Goal: Task Accomplishment & Management: Complete application form

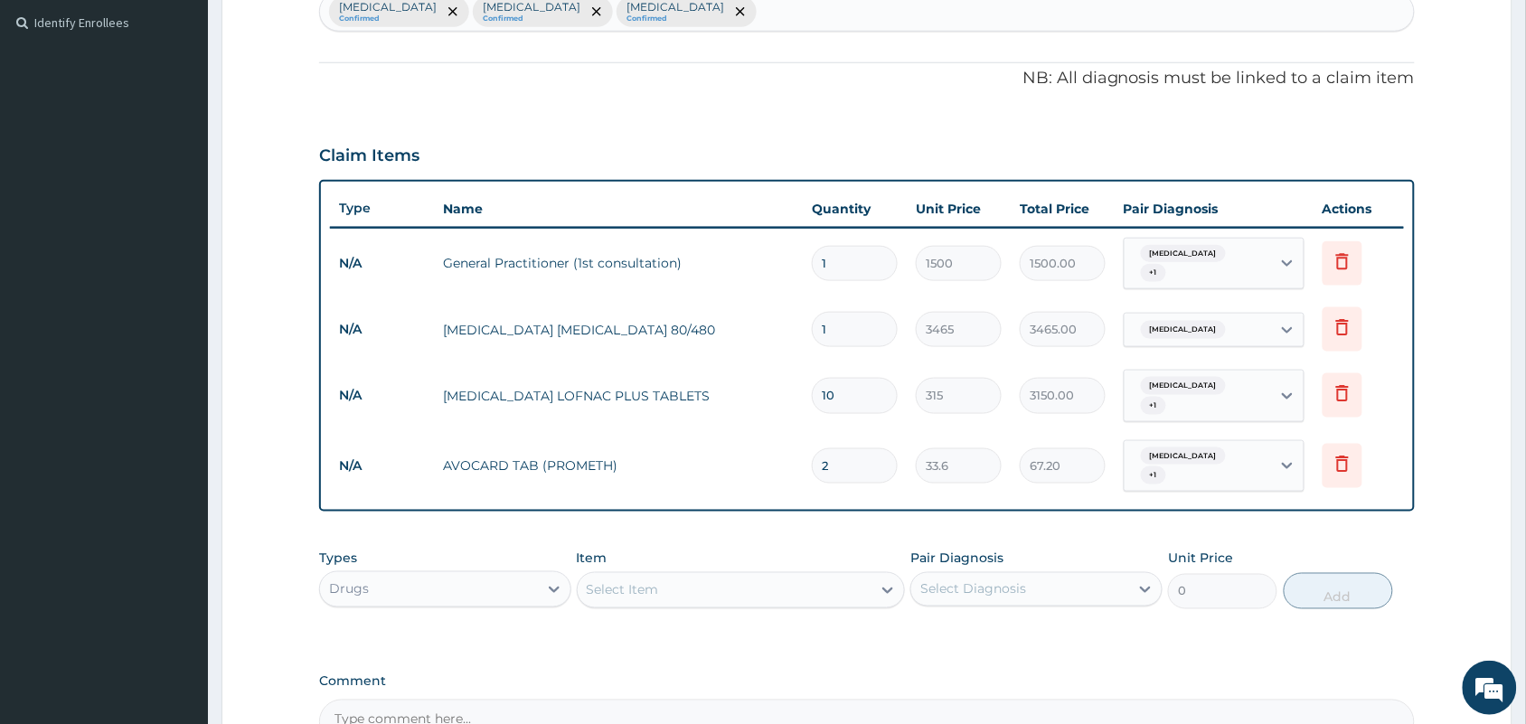
click at [638, 577] on div "Select Item" at bounding box center [725, 590] width 295 height 29
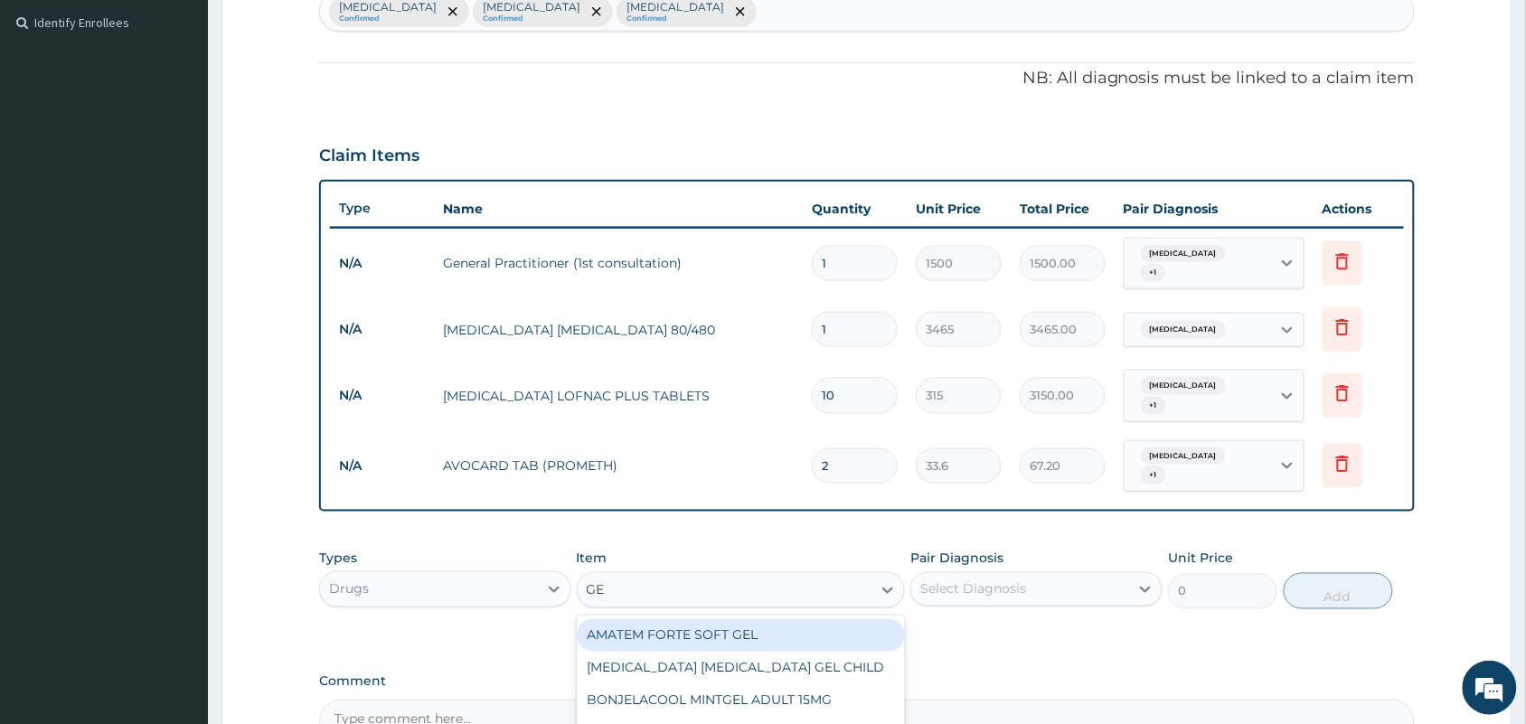
type input "G"
type input "ANTA"
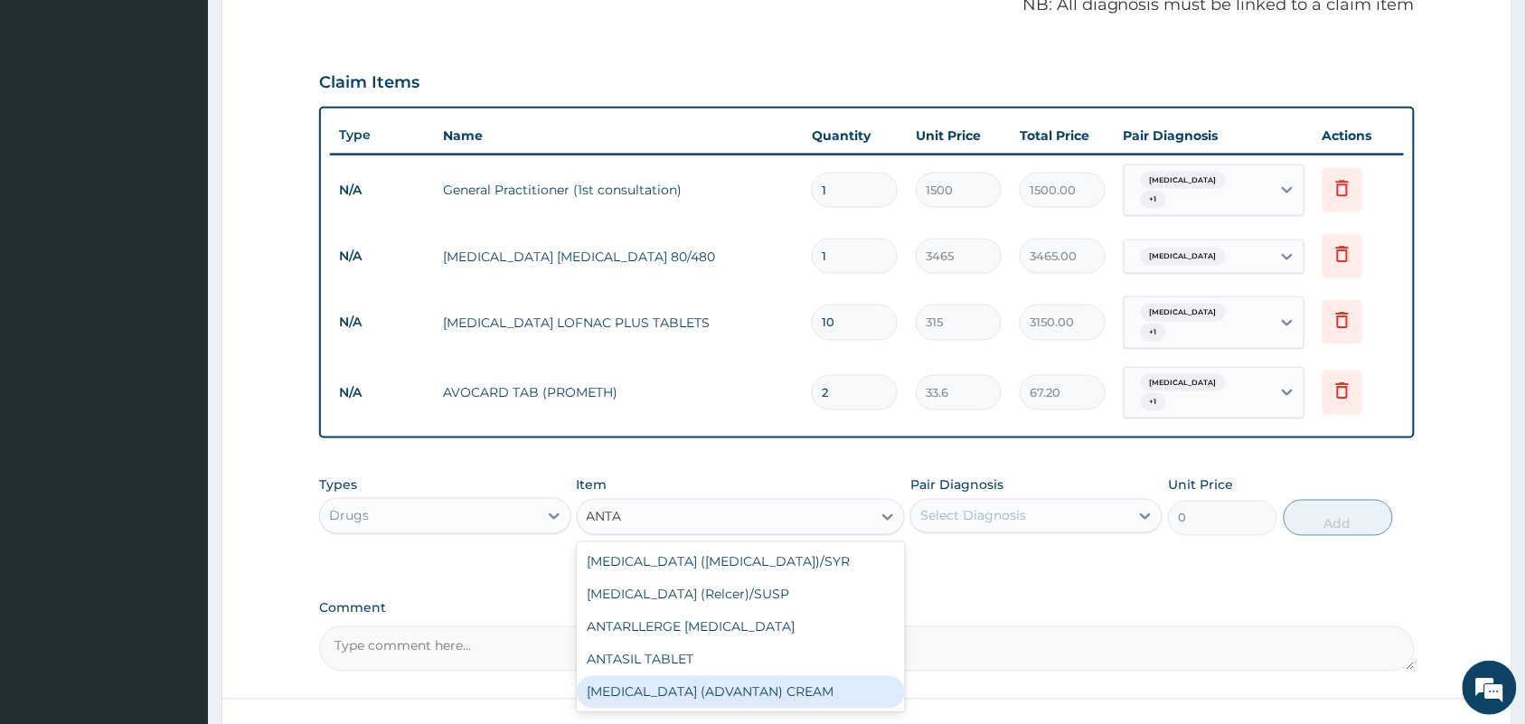
scroll to position [606, 0]
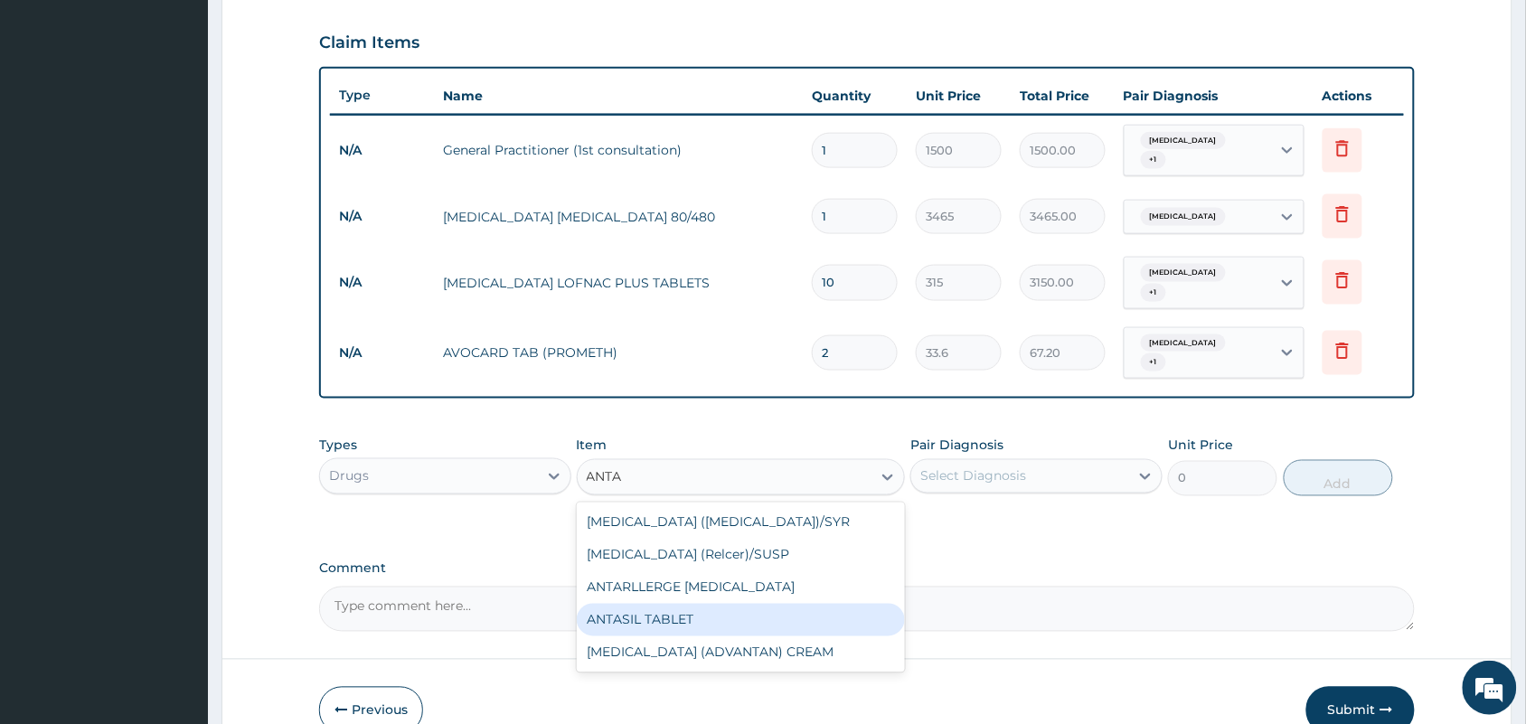
click at [692, 604] on div "ANTASIL TABLET" at bounding box center [741, 620] width 329 height 33
type input "21"
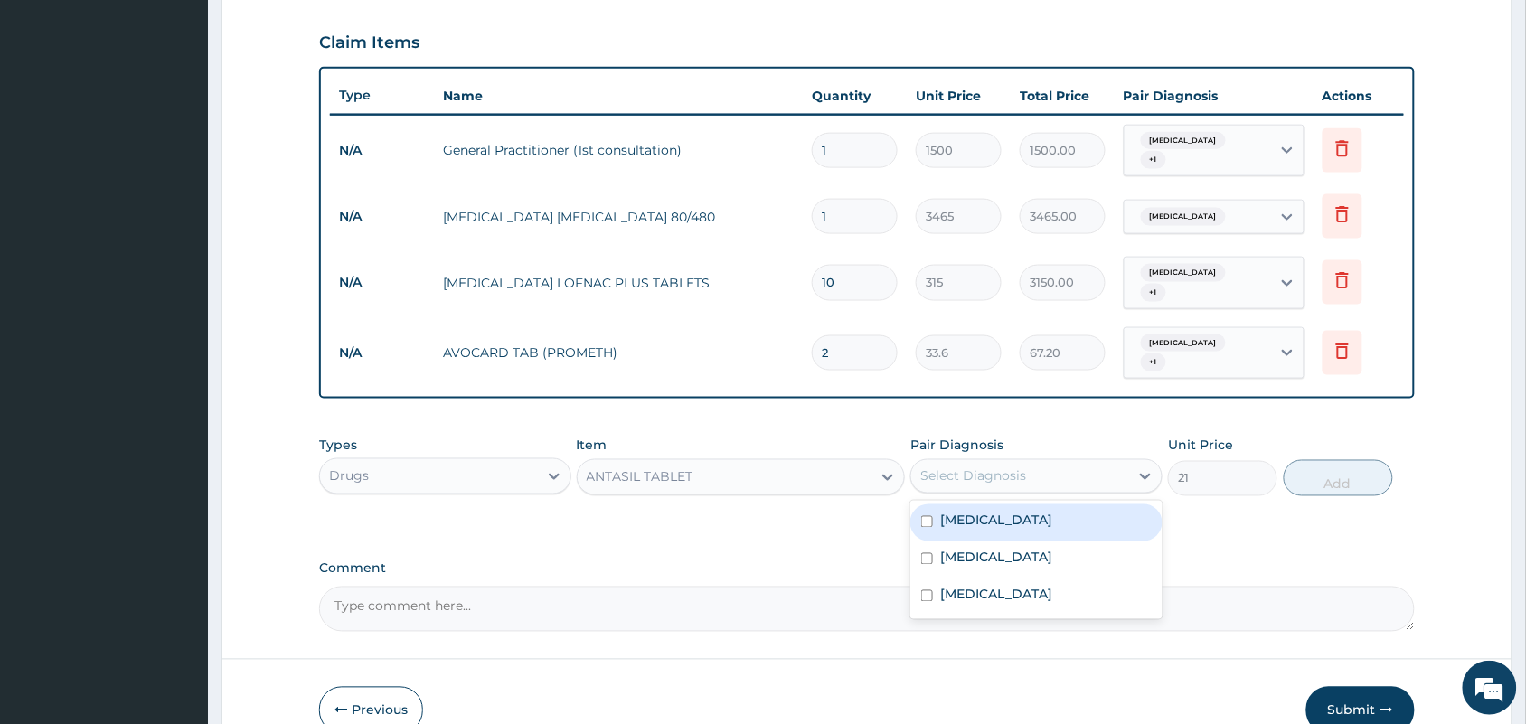
click at [1017, 468] on div "Select Diagnosis" at bounding box center [974, 477] width 106 height 18
click at [996, 549] on label "[MEDICAL_DATA]" at bounding box center [996, 558] width 112 height 18
checkbox input "true"
click at [1345, 461] on button "Add" at bounding box center [1338, 478] width 109 height 36
type input "0"
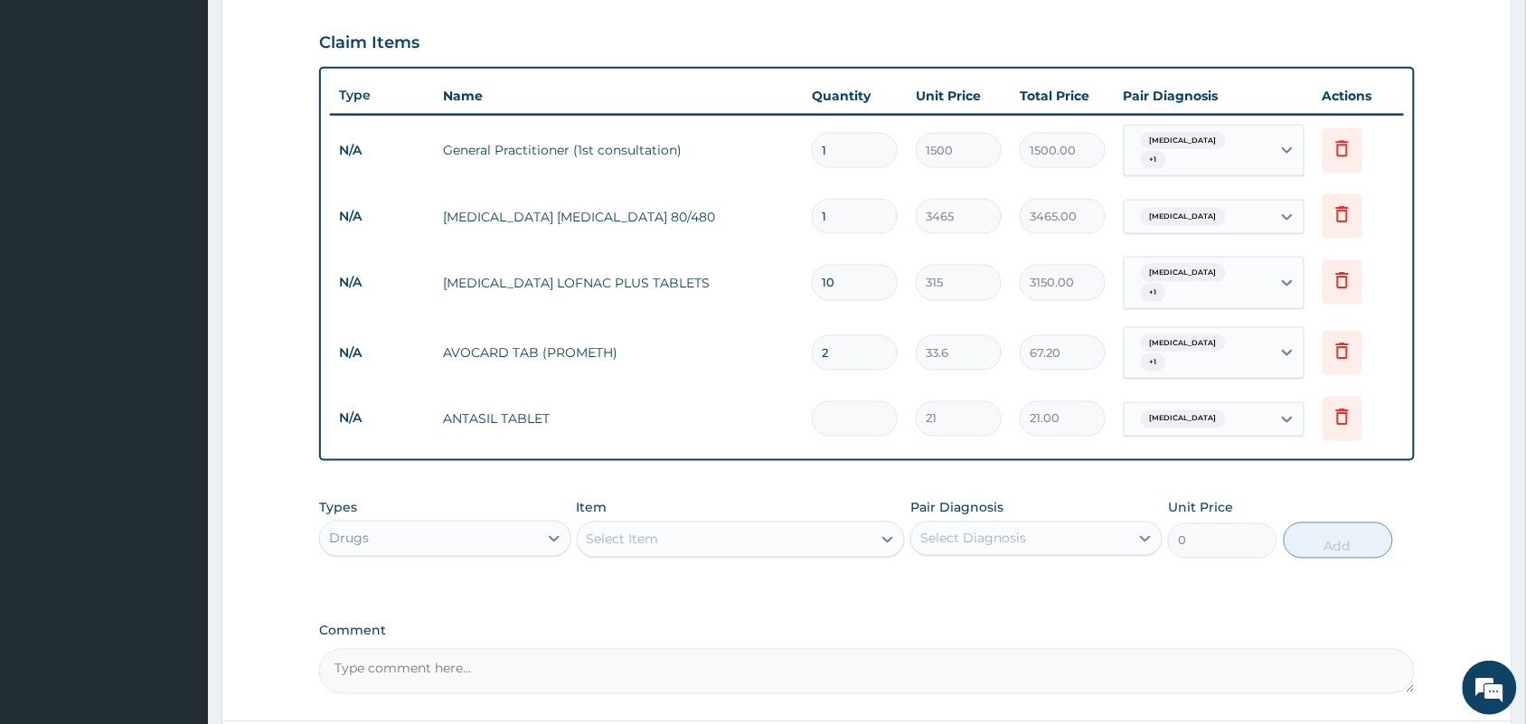
type input "0.00"
type input "2"
type input "42.00"
type input "21"
type input "441.00"
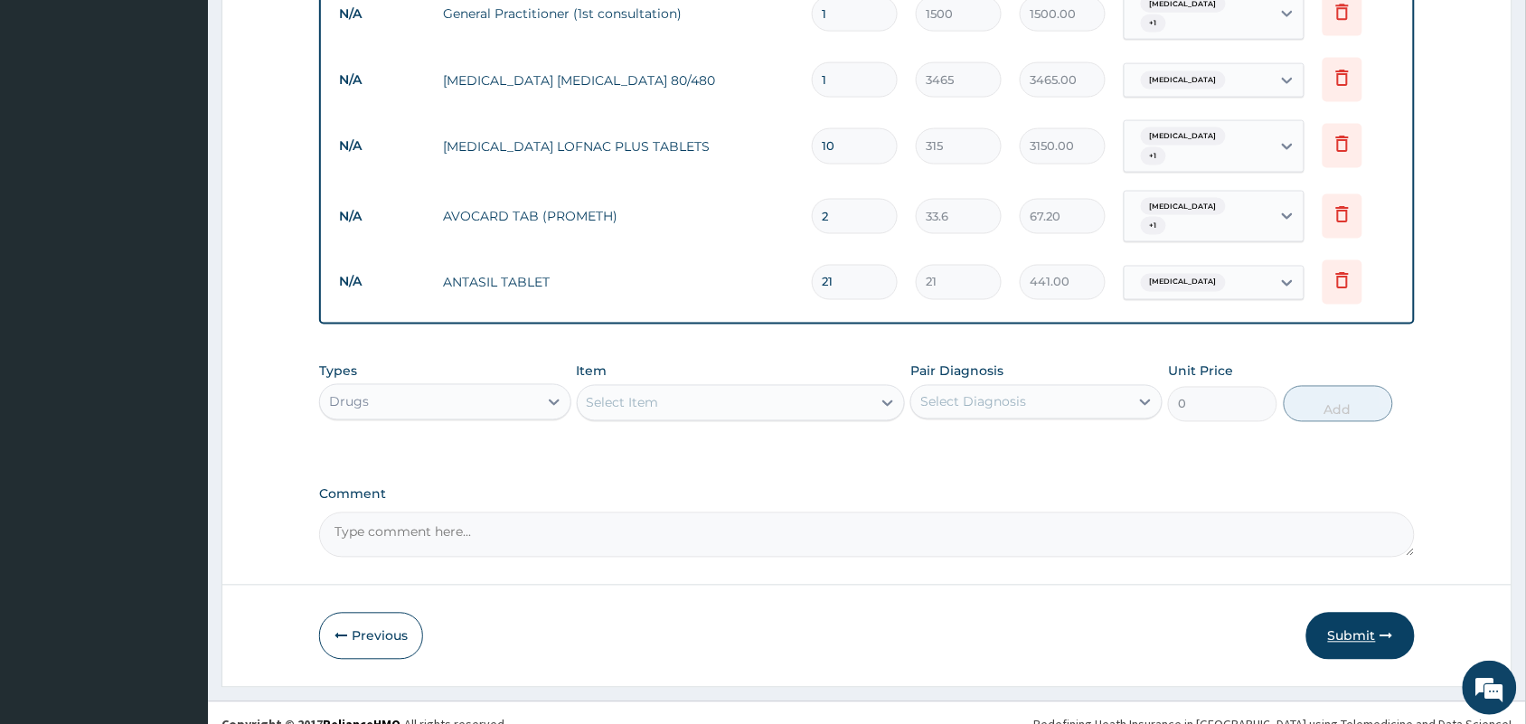
type input "21"
click at [1329, 613] on button "Submit" at bounding box center [1361, 636] width 109 height 47
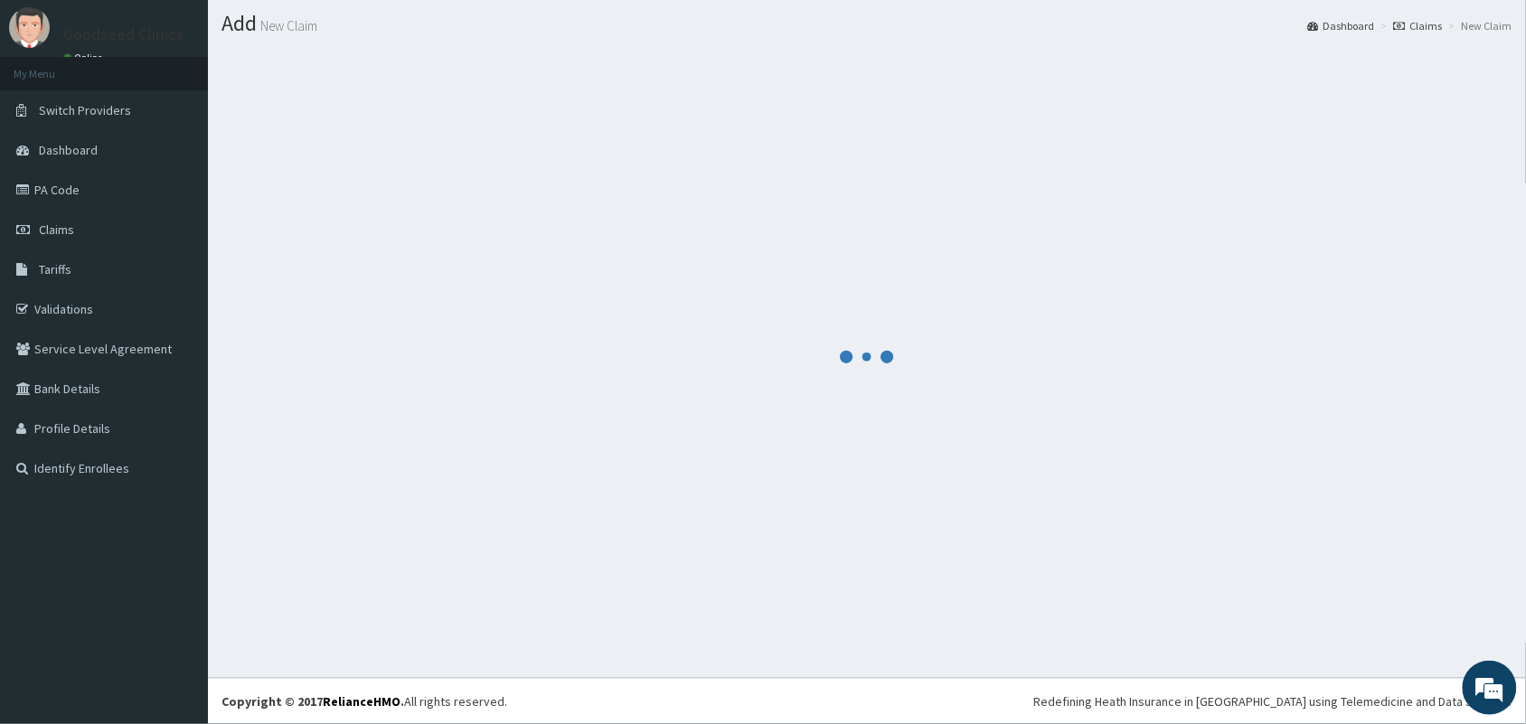
scroll to position [47, 0]
